Goal: Navigation & Orientation: Find specific page/section

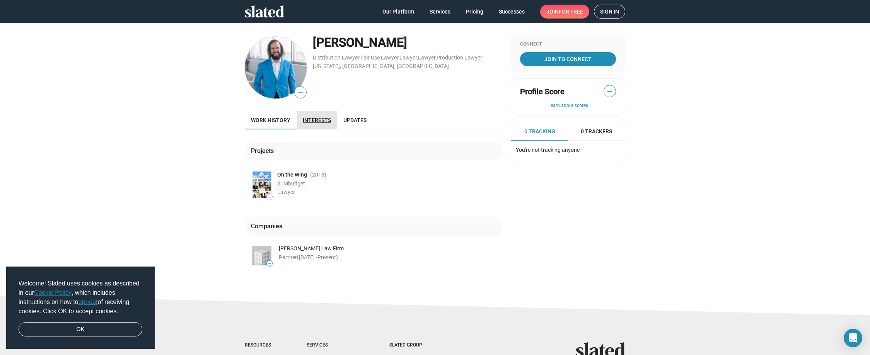
click at [319, 121] on span "Interests" at bounding box center [317, 120] width 28 height 6
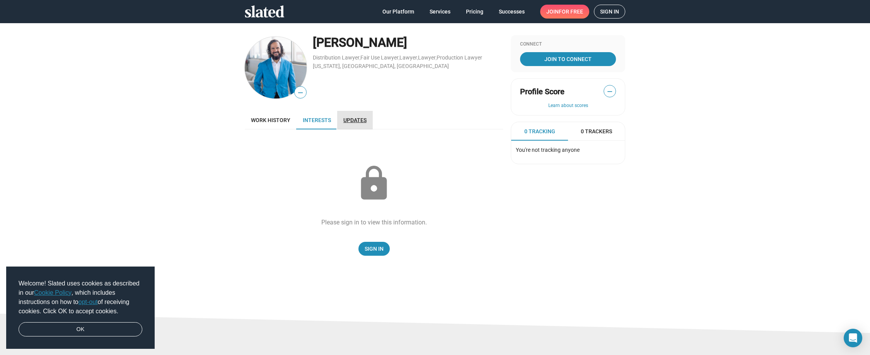
click at [354, 120] on span "Updates" at bounding box center [354, 120] width 23 height 6
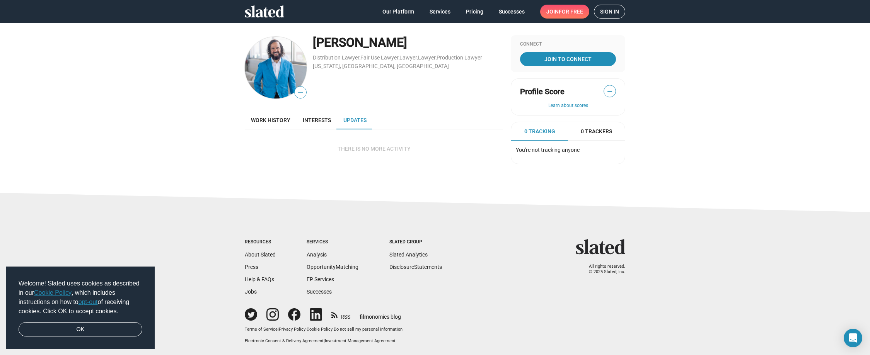
click at [612, 12] on span "Sign in" at bounding box center [609, 11] width 19 height 13
